Goal: Task Accomplishment & Management: Manage account settings

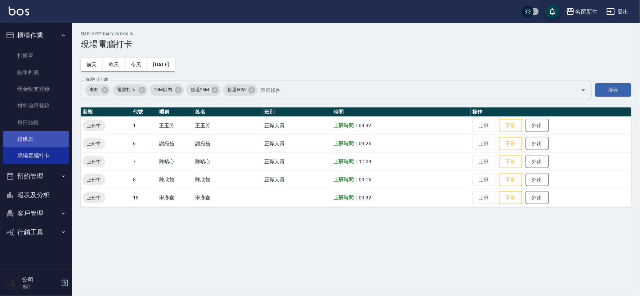
drag, startPoint x: 0, startPoint y: 0, endPoint x: 29, endPoint y: 139, distance: 141.7
click at [29, 139] on link "排班表" at bounding box center [36, 139] width 66 height 17
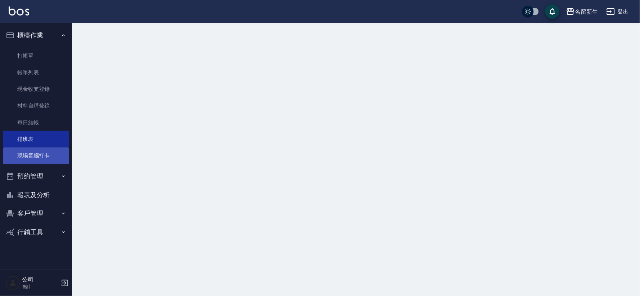
click at [29, 159] on link "現場電腦打卡" at bounding box center [36, 155] width 66 height 17
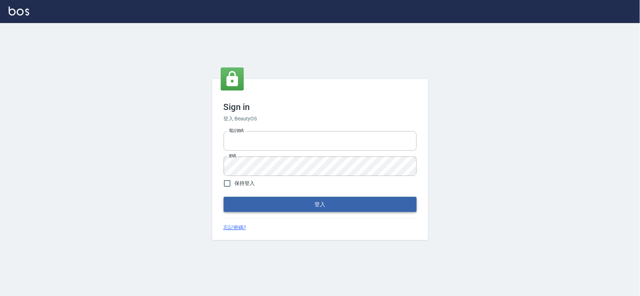
type input "034258365"
click at [278, 198] on button "登入" at bounding box center [320, 204] width 193 height 15
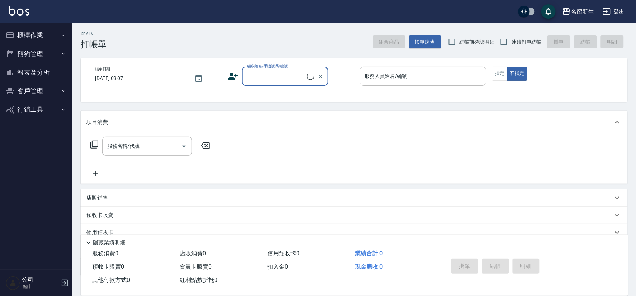
click at [44, 35] on button "櫃檯作業" at bounding box center [36, 35] width 66 height 19
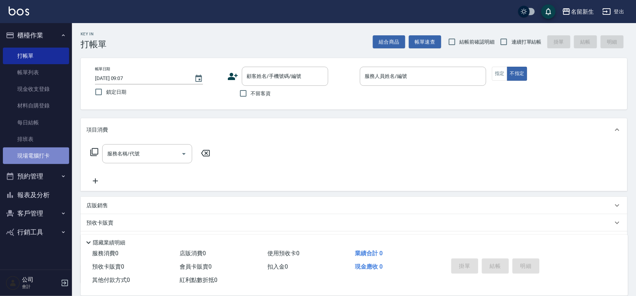
click at [55, 153] on link "現場電腦打卡" at bounding box center [36, 155] width 66 height 17
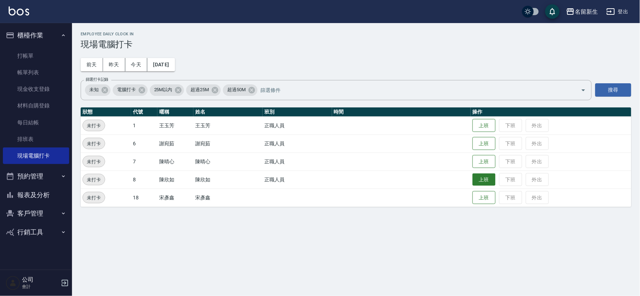
click at [482, 181] on button "上班" at bounding box center [483, 179] width 23 height 13
click at [489, 128] on button "上班" at bounding box center [483, 125] width 23 height 13
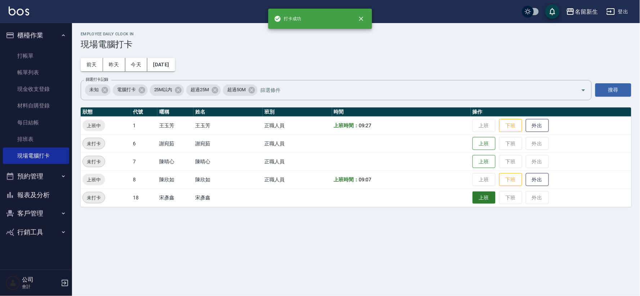
click at [481, 201] on button "上班" at bounding box center [483, 197] width 23 height 13
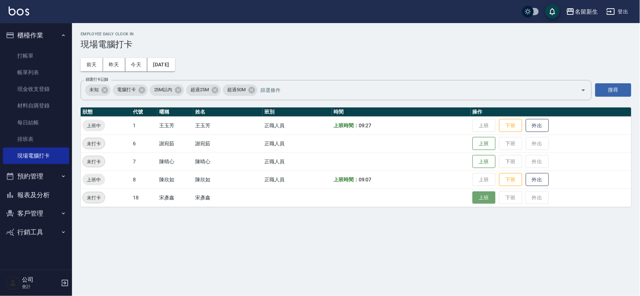
click at [485, 196] on button "上班" at bounding box center [483, 197] width 23 height 13
click at [476, 140] on button "上班" at bounding box center [483, 143] width 23 height 13
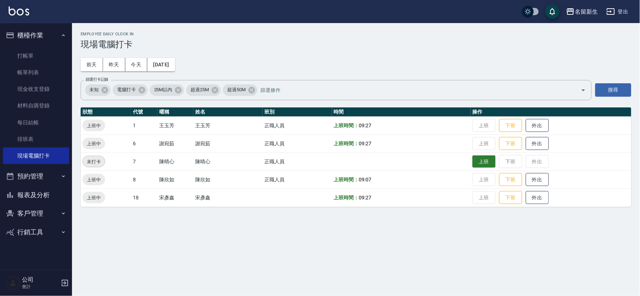
click at [487, 160] on button "上班" at bounding box center [483, 161] width 23 height 13
click at [37, 39] on button "櫃檯作業" at bounding box center [36, 35] width 66 height 19
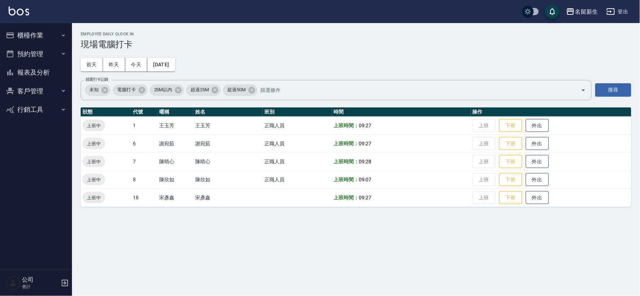
click at [30, 68] on button "報表及分析" at bounding box center [36, 72] width 66 height 19
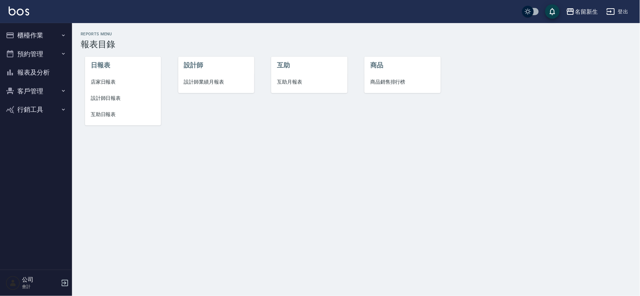
click at [209, 81] on span "設計師業績月報表" at bounding box center [216, 82] width 64 height 8
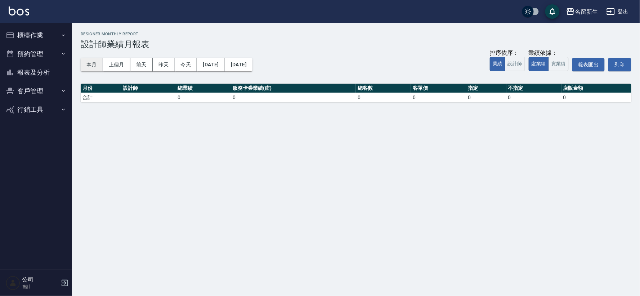
click at [89, 60] on button "本月" at bounding box center [92, 64] width 22 height 13
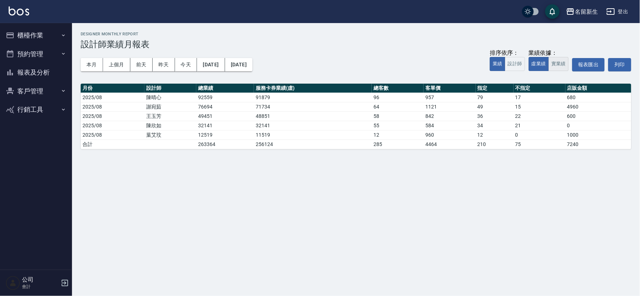
click at [558, 68] on button "實業績" at bounding box center [558, 64] width 20 height 14
click at [539, 68] on button "虛業績" at bounding box center [539, 64] width 20 height 14
click at [28, 92] on button "客戶管理" at bounding box center [36, 91] width 66 height 19
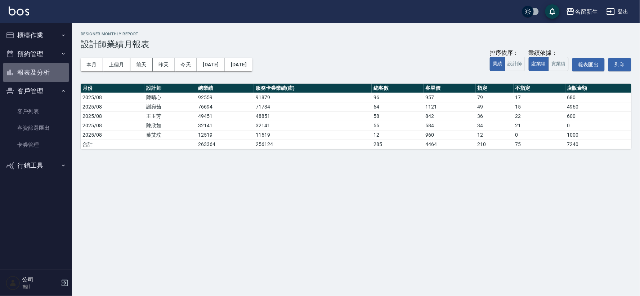
click at [40, 71] on button "報表及分析" at bounding box center [36, 72] width 66 height 19
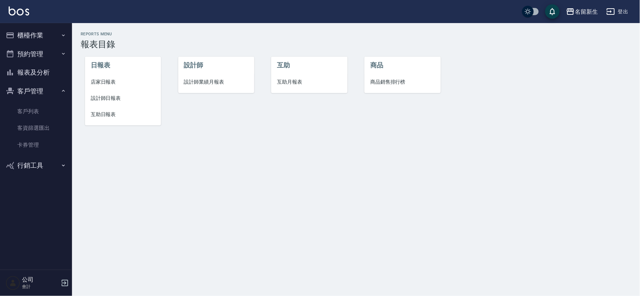
click at [112, 116] on span "互助日報表" at bounding box center [123, 115] width 64 height 8
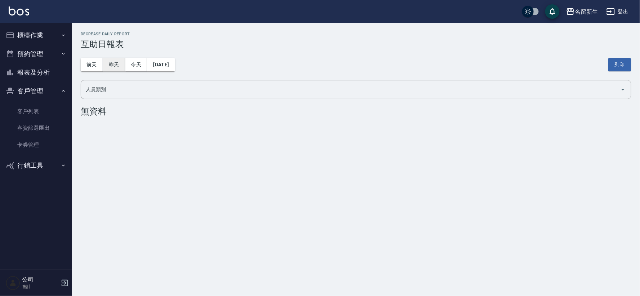
click at [113, 68] on button "昨天" at bounding box center [114, 64] width 22 height 13
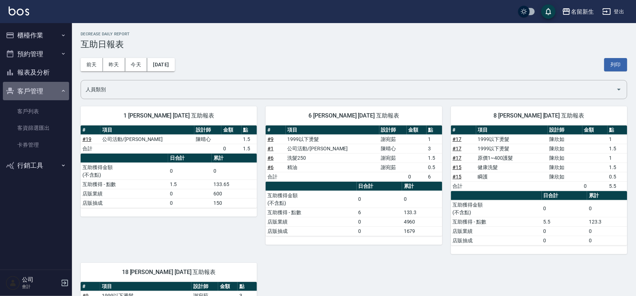
click at [26, 91] on button "客戶管理" at bounding box center [36, 91] width 66 height 19
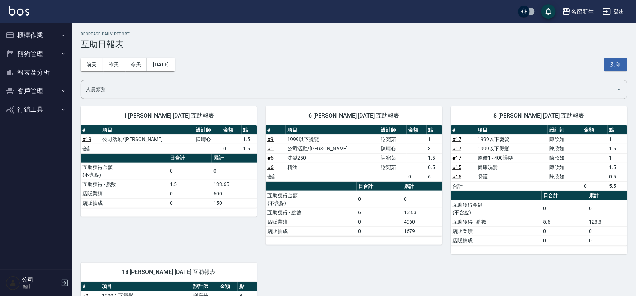
click at [34, 71] on button "報表及分析" at bounding box center [36, 72] width 66 height 19
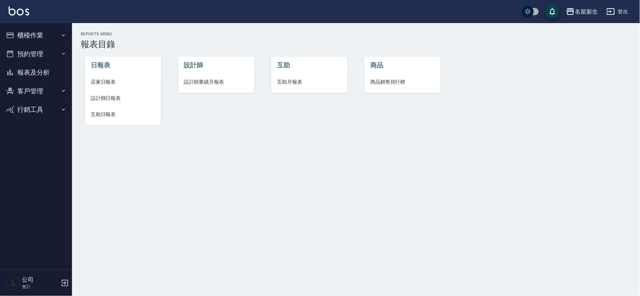
click at [30, 94] on button "客戶管理" at bounding box center [36, 91] width 66 height 19
click at [107, 96] on span "設計師日報表" at bounding box center [123, 98] width 64 height 8
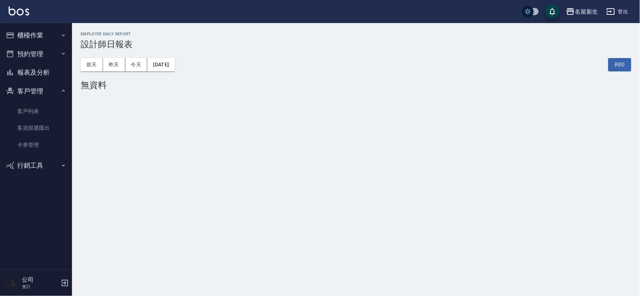
click at [36, 92] on button "客戶管理" at bounding box center [36, 91] width 66 height 19
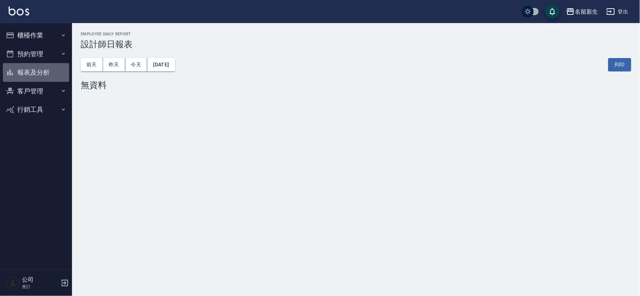
click at [53, 72] on button "報表及分析" at bounding box center [36, 72] width 66 height 19
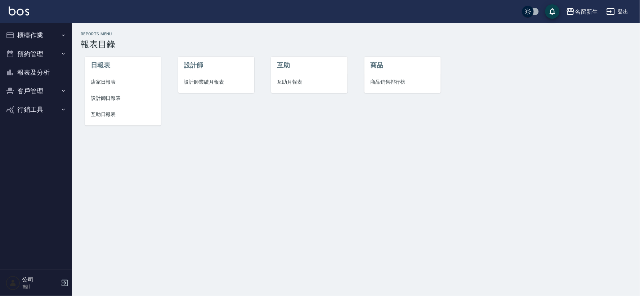
click at [117, 106] on li "互助日報表" at bounding box center [123, 114] width 76 height 16
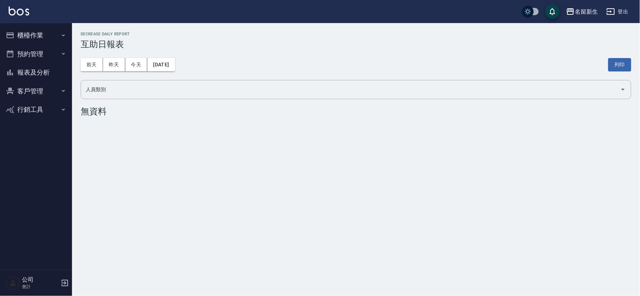
click at [45, 38] on button "櫃檯作業" at bounding box center [36, 35] width 66 height 19
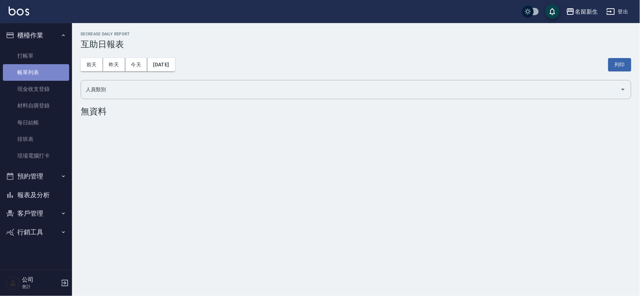
click at [44, 73] on link "帳單列表" at bounding box center [36, 72] width 66 height 17
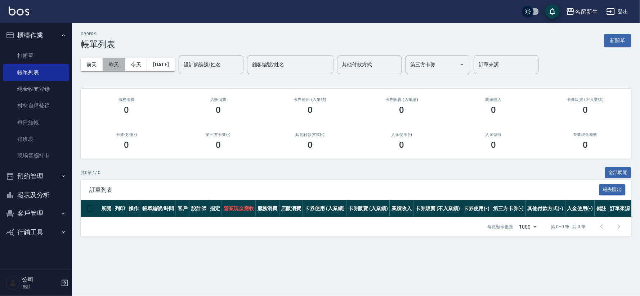
click at [113, 66] on button "昨天" at bounding box center [114, 64] width 22 height 13
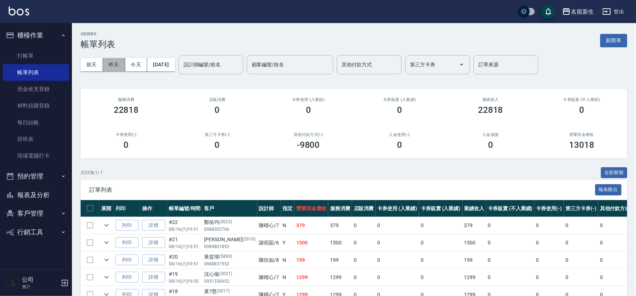
click at [108, 63] on button "昨天" at bounding box center [114, 64] width 22 height 13
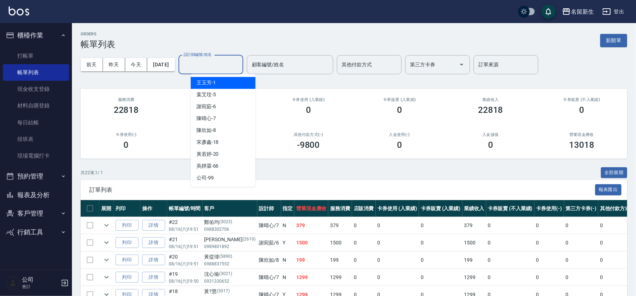
click at [225, 66] on input "設計師編號/姓名" at bounding box center [211, 64] width 58 height 13
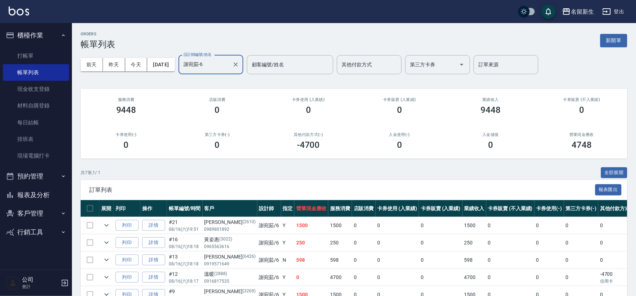
scroll to position [77, 0]
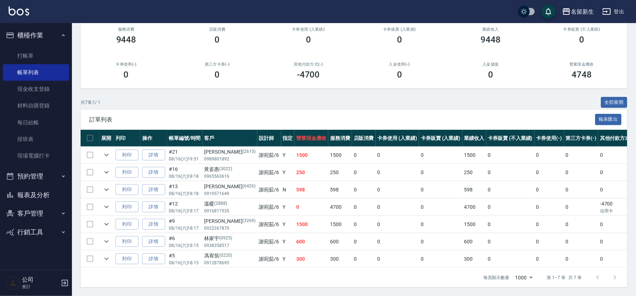
type input "謝宛茹-6"
click at [19, 40] on button "櫃檯作業" at bounding box center [36, 35] width 66 height 19
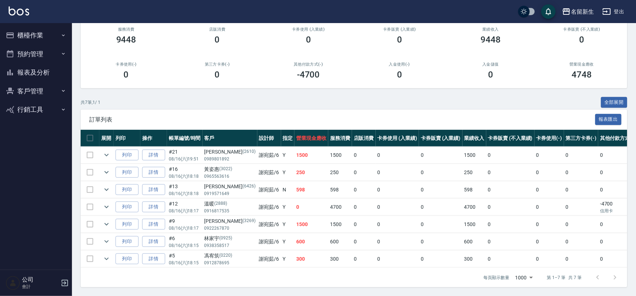
click at [15, 91] on button "客戶管理" at bounding box center [36, 91] width 66 height 19
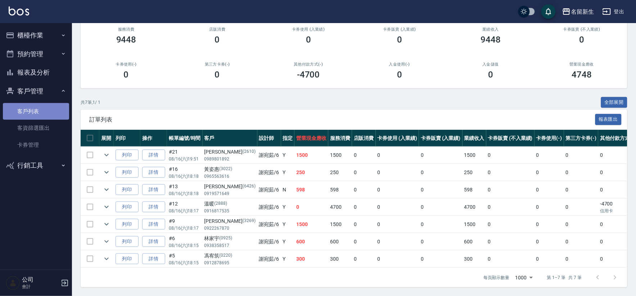
click at [20, 112] on link "客戶列表" at bounding box center [36, 111] width 66 height 17
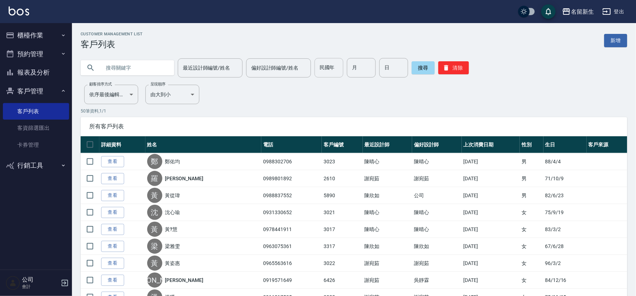
click at [335, 66] on input "民國年" at bounding box center [329, 67] width 29 height 19
type input "85"
type input "10"
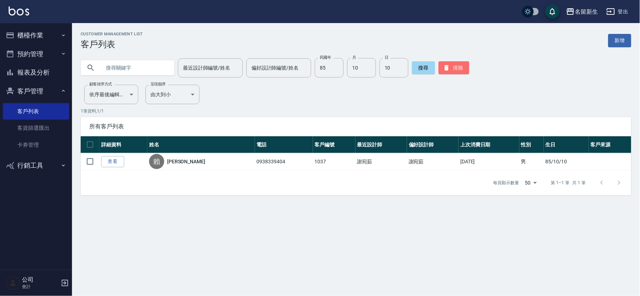
drag, startPoint x: 451, startPoint y: 73, endPoint x: 447, endPoint y: 77, distance: 5.6
click at [451, 73] on button "清除" at bounding box center [454, 67] width 31 height 13
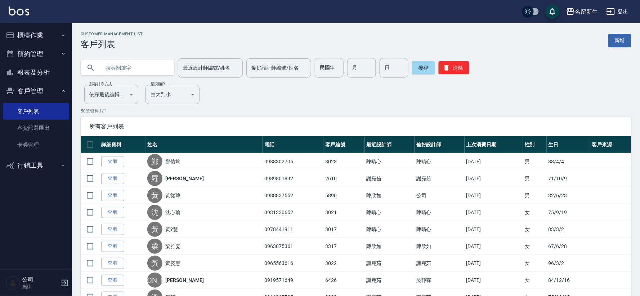
click at [124, 67] on input "text" at bounding box center [135, 67] width 68 height 19
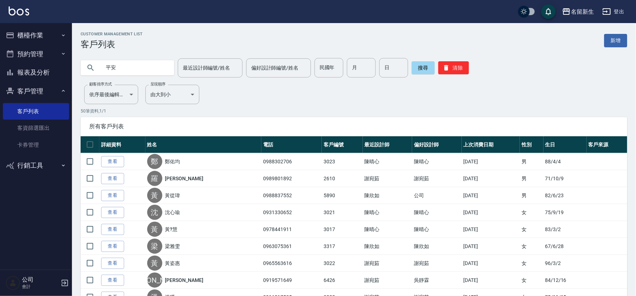
type input "平安"
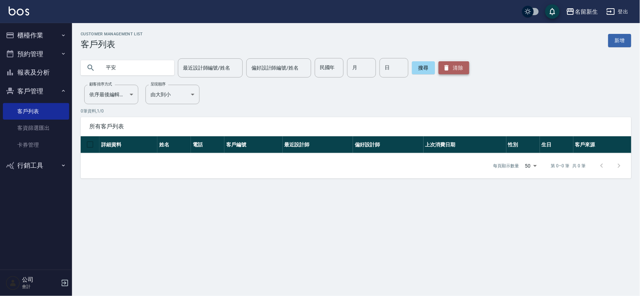
click at [443, 73] on button "清除" at bounding box center [454, 67] width 31 height 13
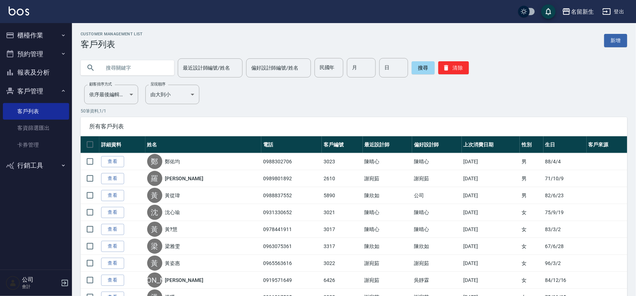
click at [145, 62] on input "text" at bounding box center [135, 67] width 68 height 19
type input "0928097198"
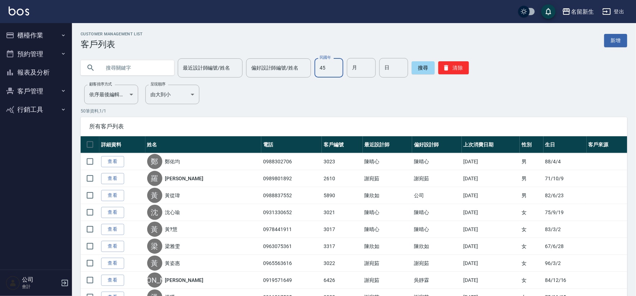
type input "45"
type input "03"
type input "15"
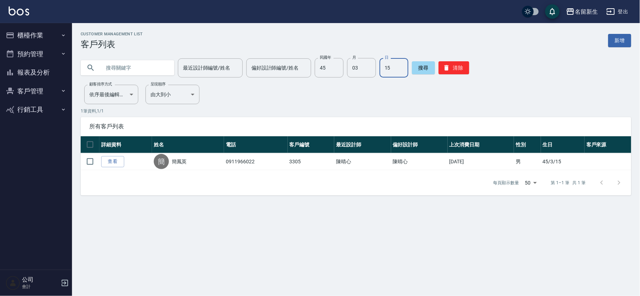
click at [469, 69] on div "最近設計師編號/姓名 最近設計師編號/姓名 偏好設計師編號/姓名 偏好設計師編號/姓名 民國年 45 民國年 月 03 月 日 15 日 搜尋 清除" at bounding box center [356, 67] width 551 height 19
click at [468, 69] on div "最近設計師編號/姓名 最近設計師編號/姓名 偏好設計師編號/姓名 偏好設計師編號/姓名 民國年 45 民國年 月 03 月 日 15 日 搜尋 清除" at bounding box center [356, 67] width 551 height 19
click at [463, 68] on button "清除" at bounding box center [454, 67] width 31 height 13
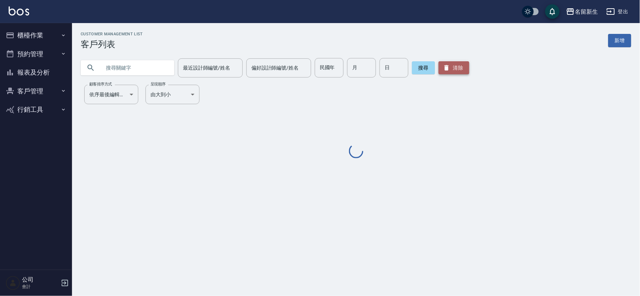
click at [463, 68] on button "清除" at bounding box center [454, 67] width 31 height 13
click at [324, 63] on input "民國年" at bounding box center [329, 67] width 29 height 19
click at [322, 72] on input "民國年" at bounding box center [329, 67] width 29 height 19
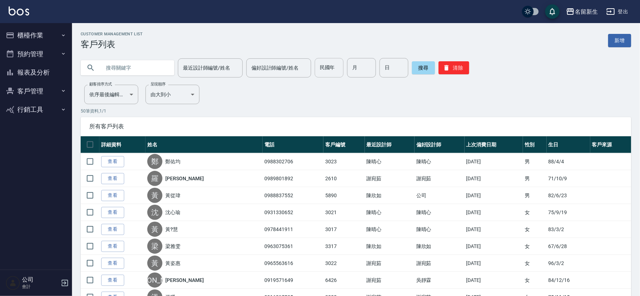
click at [326, 67] on label "民國年" at bounding box center [327, 67] width 15 height 7
click at [326, 67] on input "民國年" at bounding box center [329, 67] width 29 height 19
click at [326, 67] on div "民國年 民國年" at bounding box center [329, 67] width 29 height 19
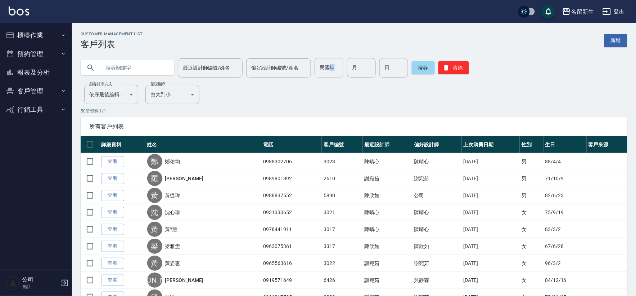
click at [326, 67] on div "民國年 民國年" at bounding box center [329, 67] width 29 height 19
click at [326, 67] on input "民國年" at bounding box center [329, 67] width 29 height 19
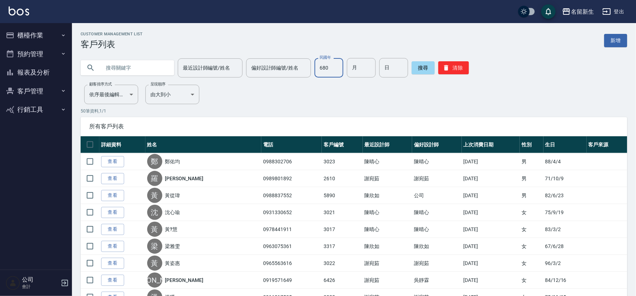
type input "680"
click at [450, 63] on button "清除" at bounding box center [454, 67] width 31 height 13
click at [328, 69] on input "民國年" at bounding box center [329, 67] width 29 height 19
type input "68"
type input "07"
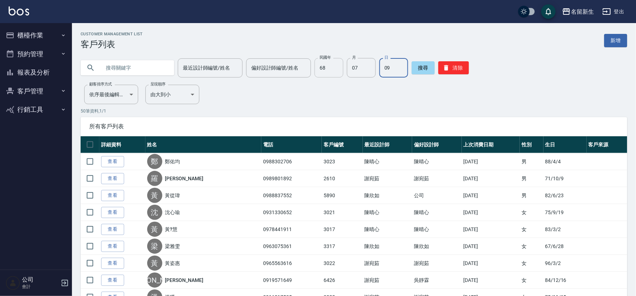
type input "09"
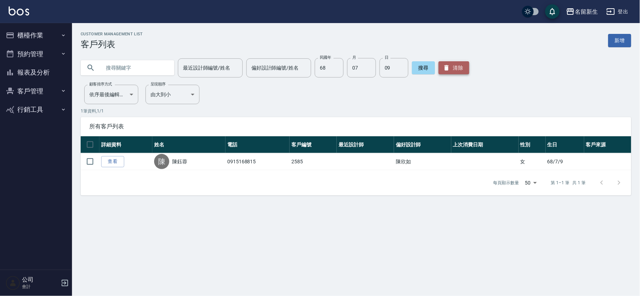
click at [439, 63] on button "清除" at bounding box center [454, 67] width 31 height 13
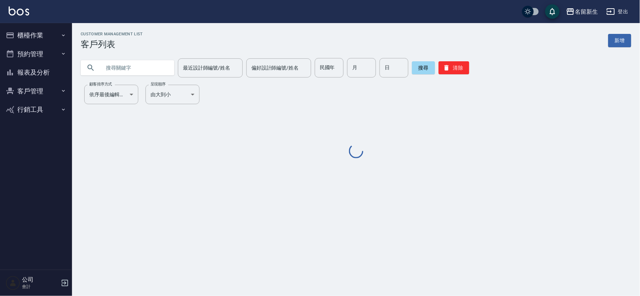
click at [145, 73] on input "text" at bounding box center [135, 67] width 68 height 19
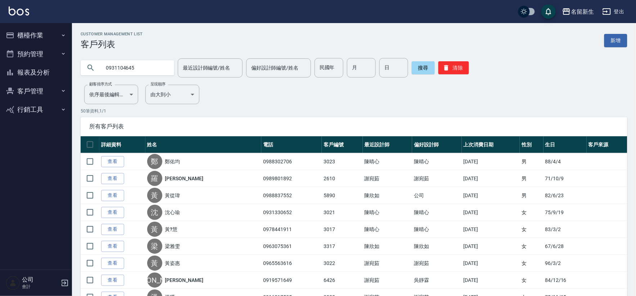
type input "0931104645"
